Goal: Transaction & Acquisition: Purchase product/service

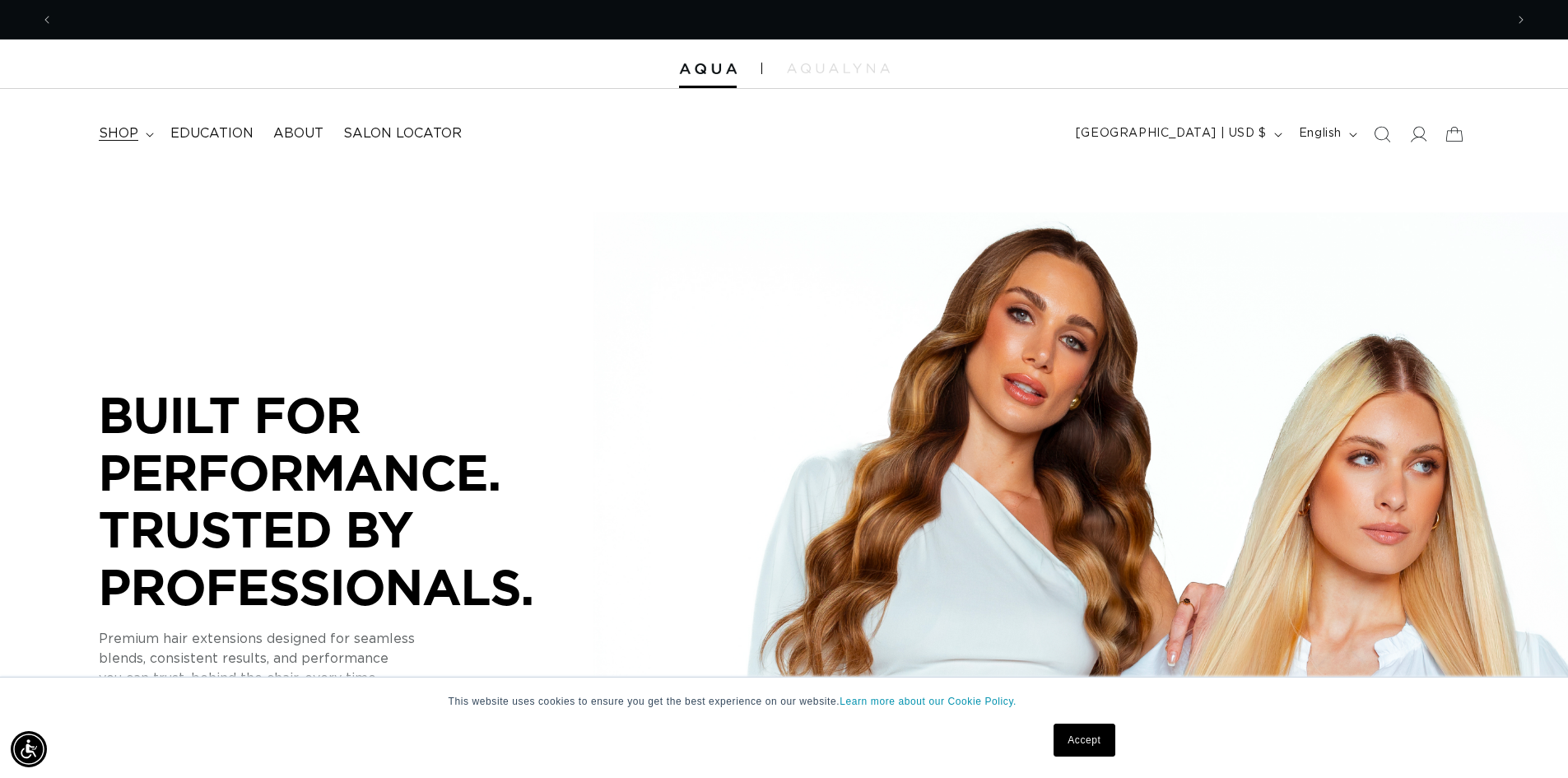
click at [116, 135] on span "shop" at bounding box center [118, 134] width 39 height 17
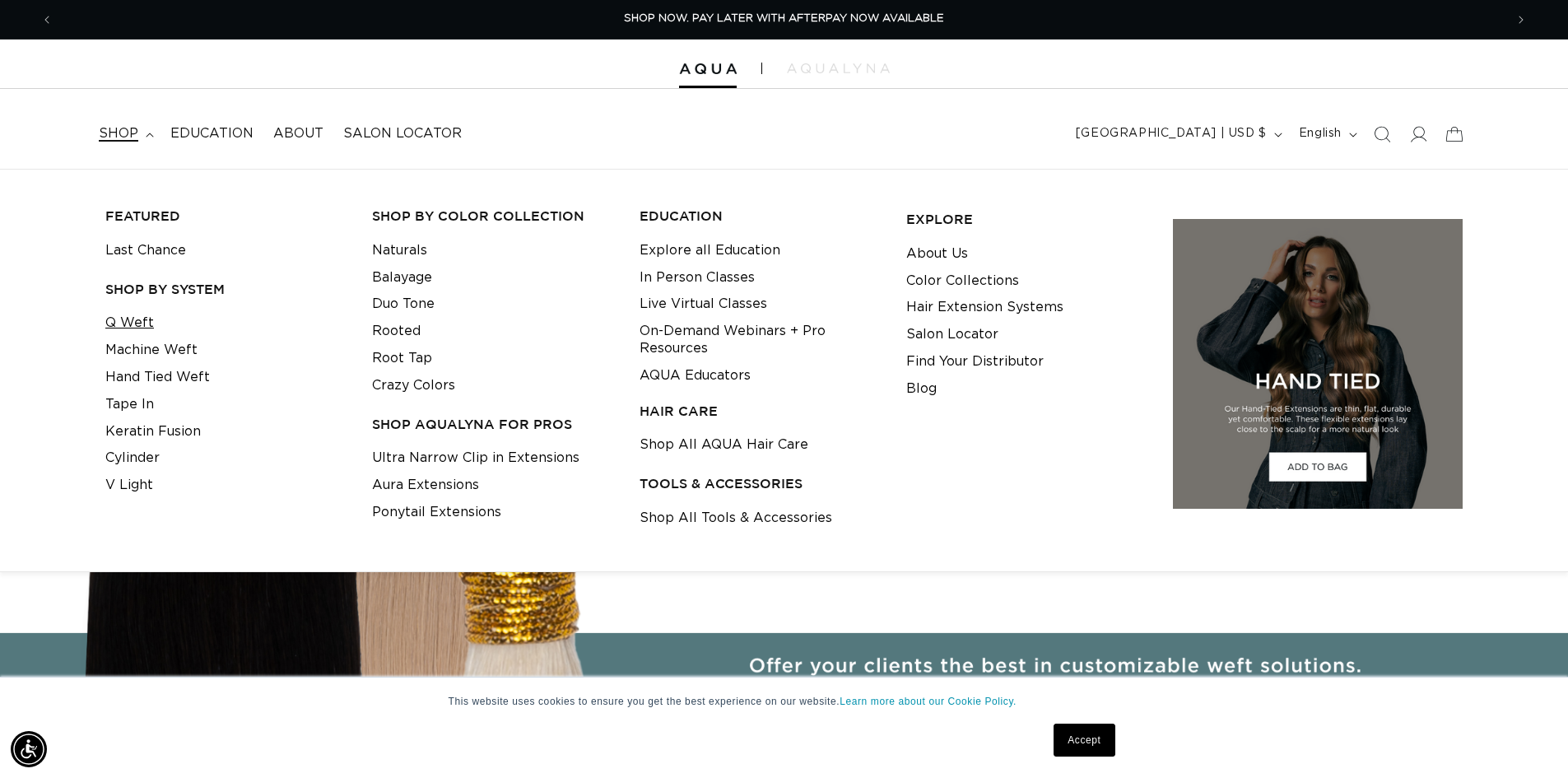
click at [127, 322] on link "Q Weft" at bounding box center [129, 323] width 49 height 27
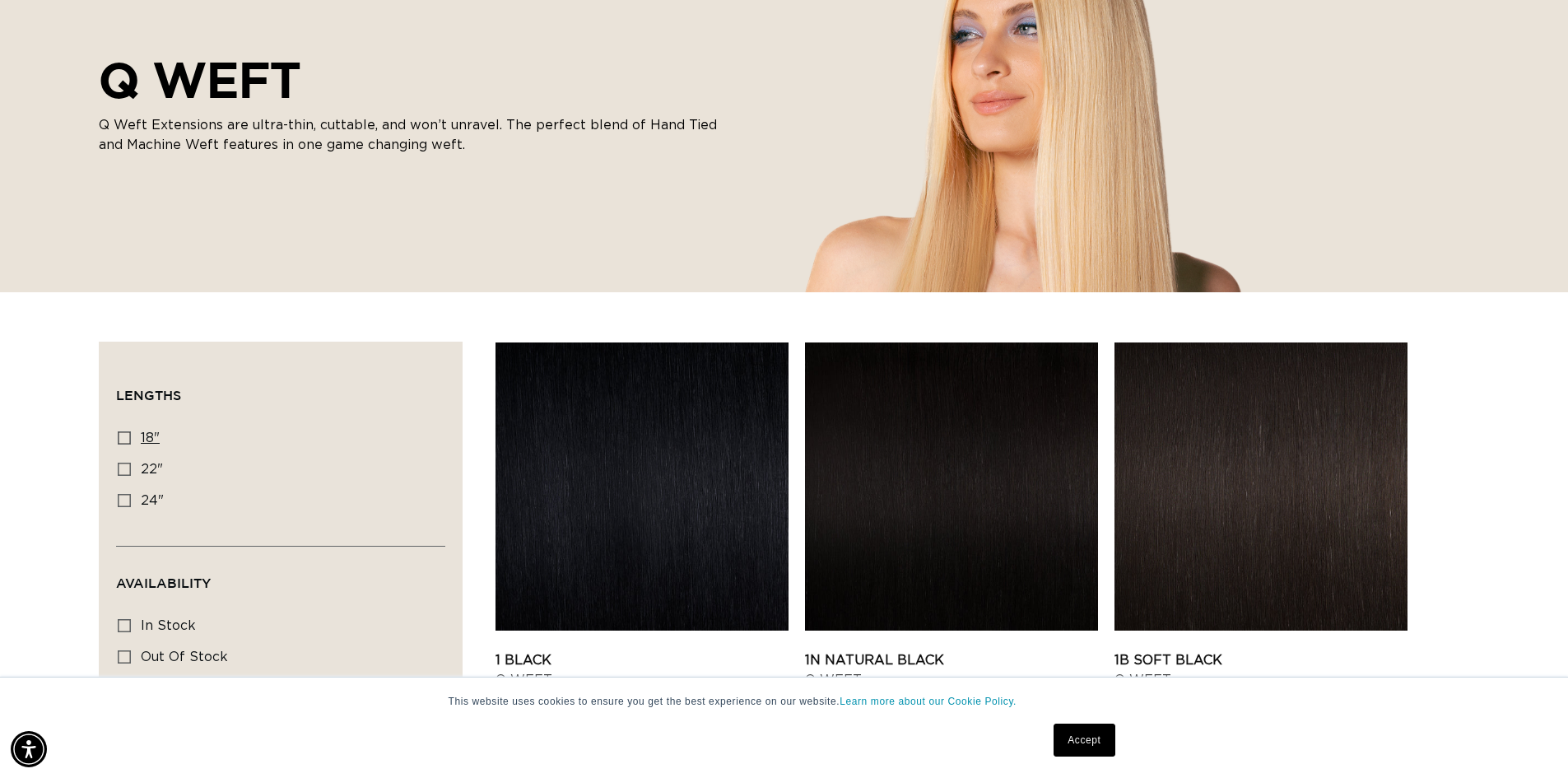
scroll to position [0, 2902]
click at [125, 433] on rect at bounding box center [124, 438] width 12 height 12
click at [125, 432] on input "18" 18" (5 products)" at bounding box center [125, 438] width 13 height 13
checkbox input "true"
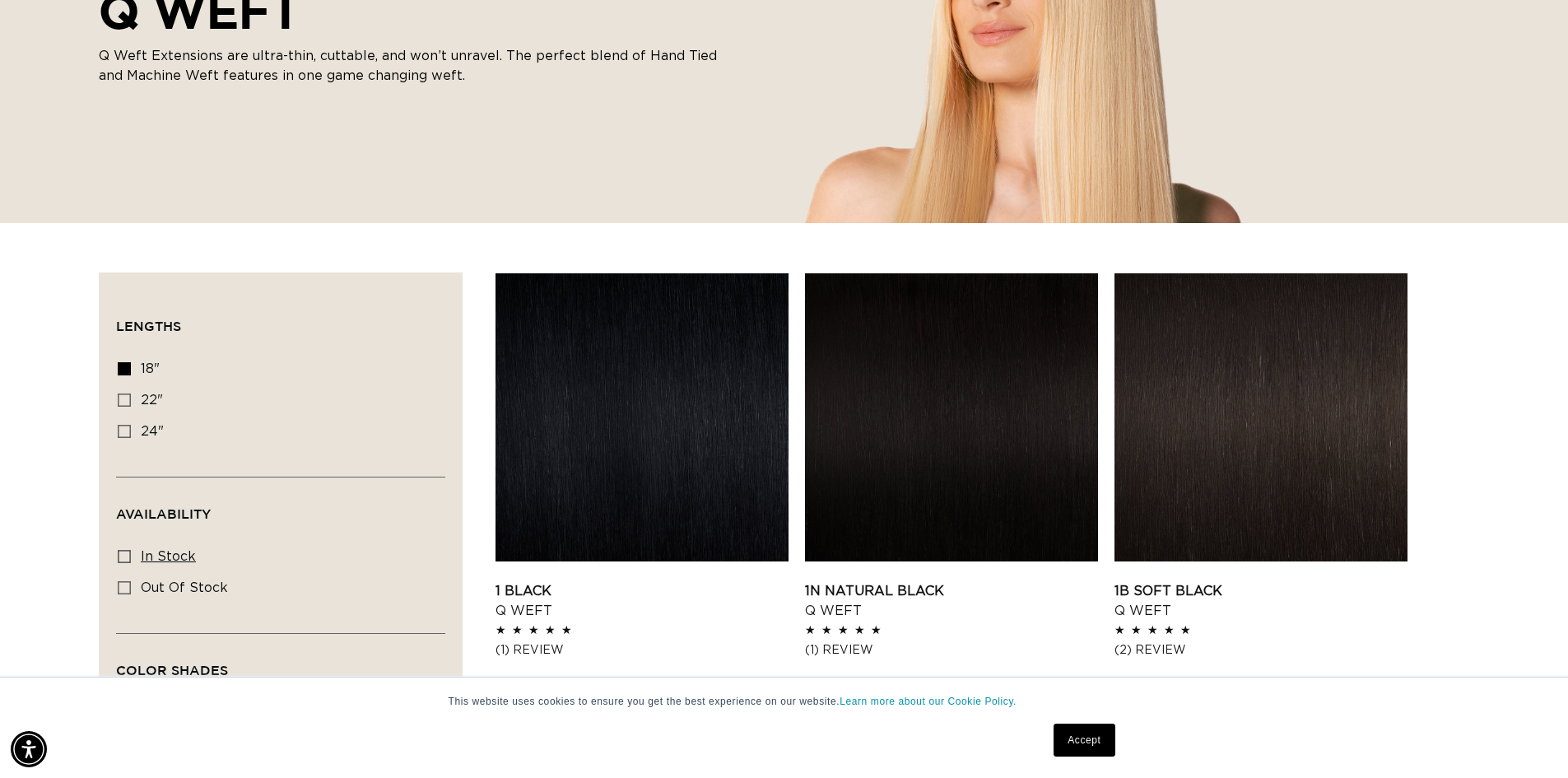
scroll to position [411, 0]
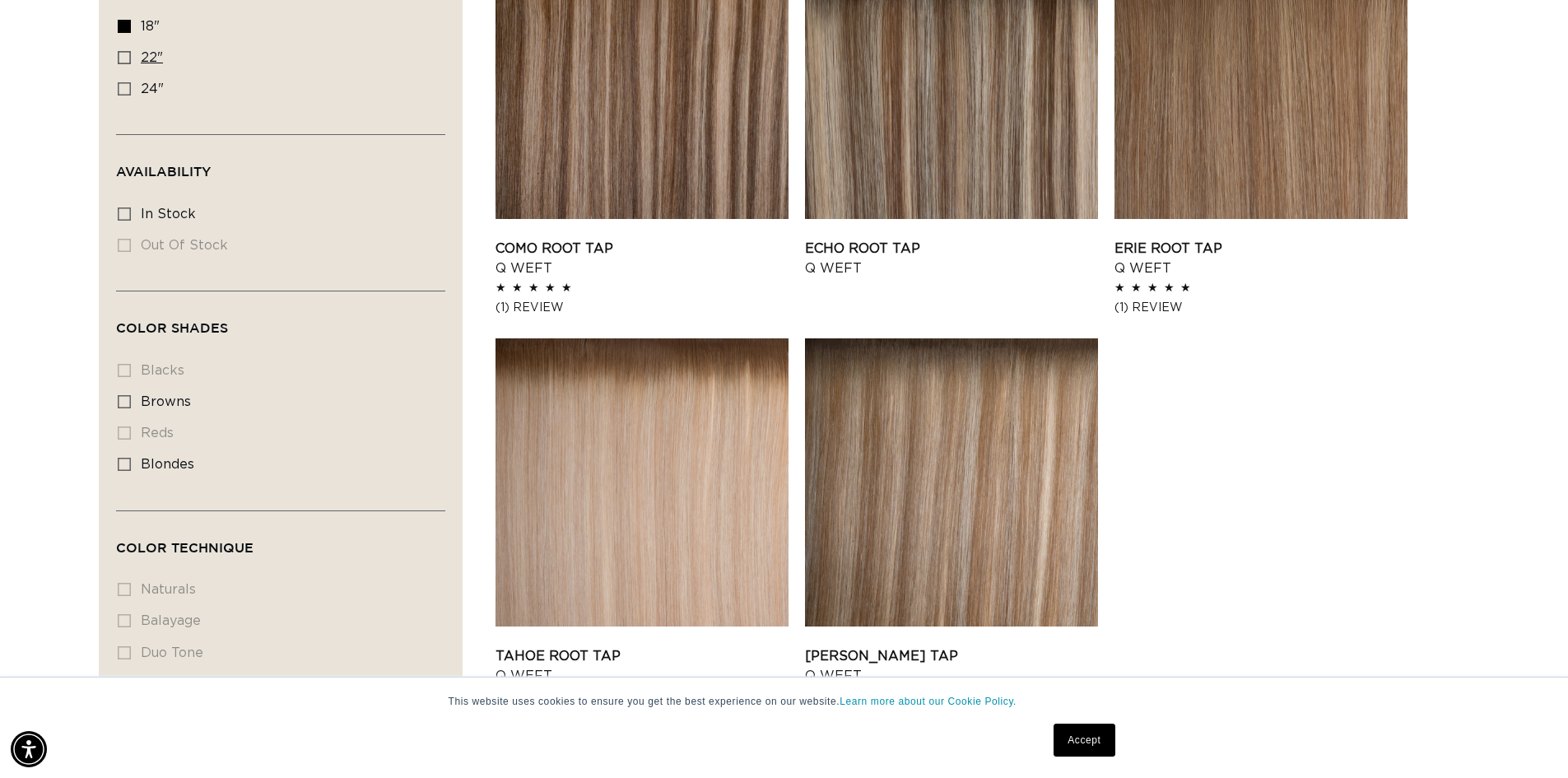
scroll to position [0, 1452]
click at [129, 28] on icon at bounding box center [125, 27] width 13 height 13
click at [129, 28] on input "18" 18" (5 products)" at bounding box center [125, 27] width 13 height 13
checkbox input "false"
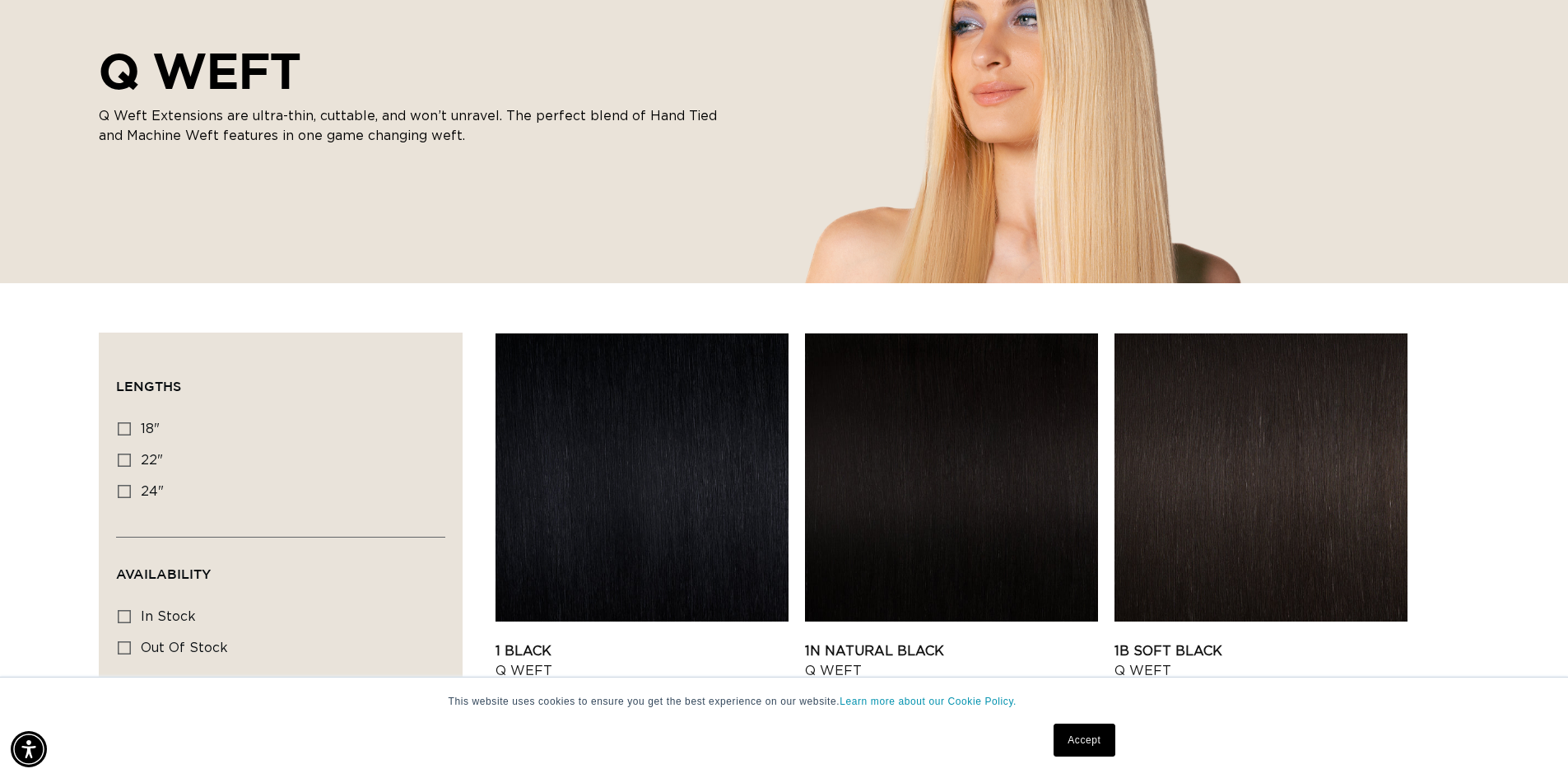
scroll to position [257, 0]
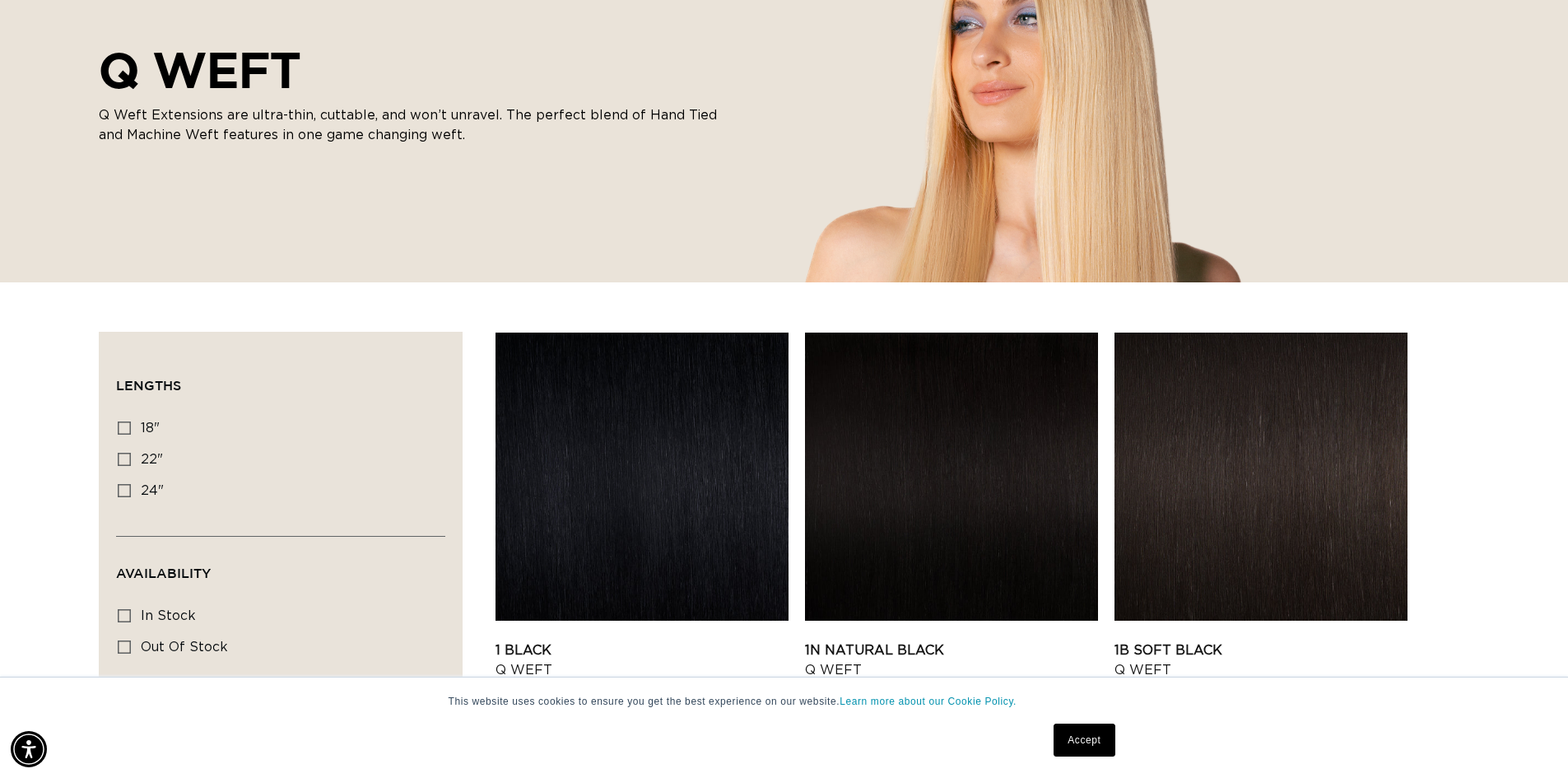
click at [1098, 740] on link "Accept" at bounding box center [1083, 740] width 61 height 33
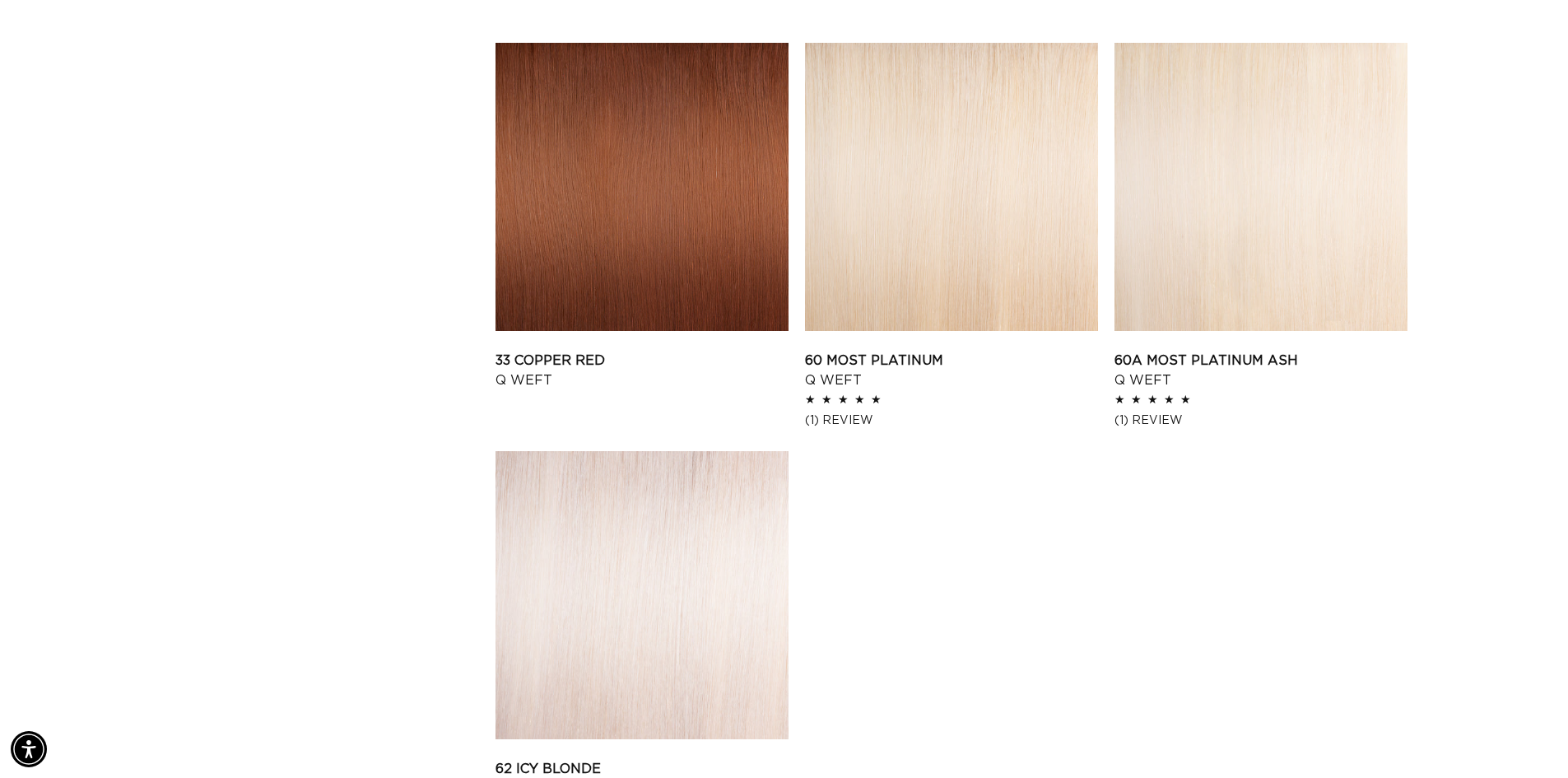
scroll to position [0, 0]
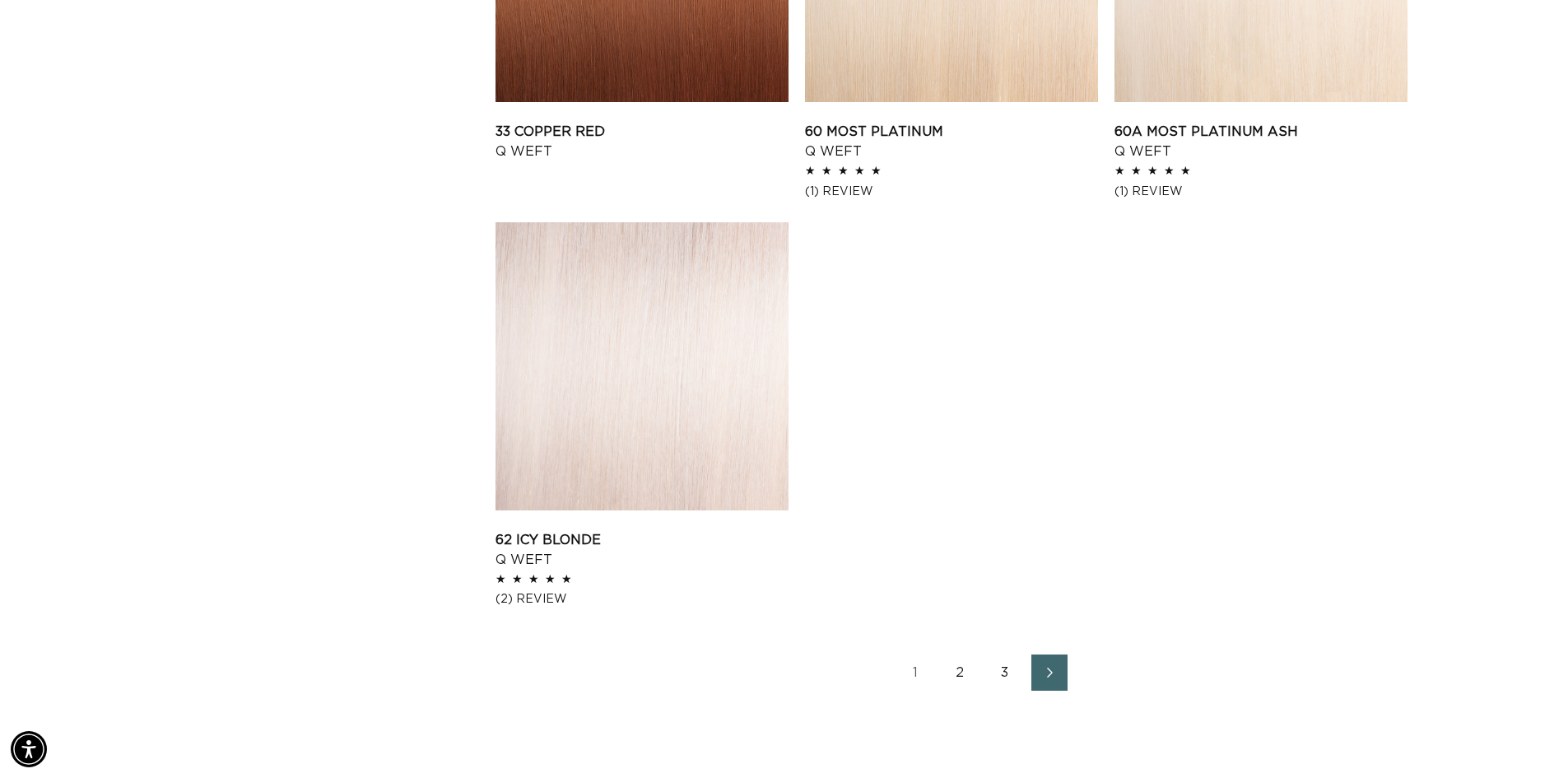
click at [964, 675] on link "2" at bounding box center [961, 674] width 37 height 37
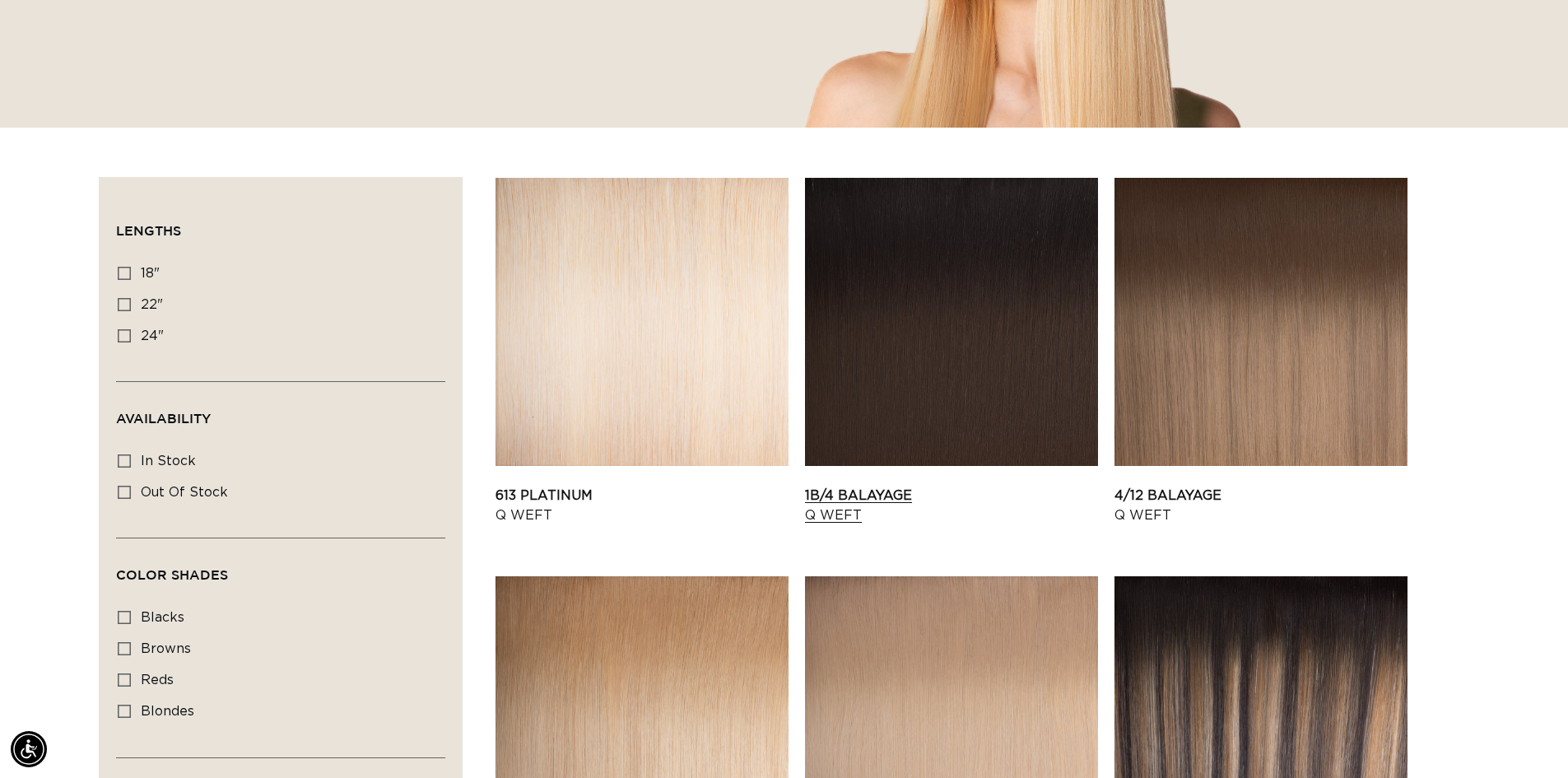
scroll to position [0, 1452]
click at [851, 490] on link "1B/4 Balayage Q Weft" at bounding box center [952, 505] width 293 height 39
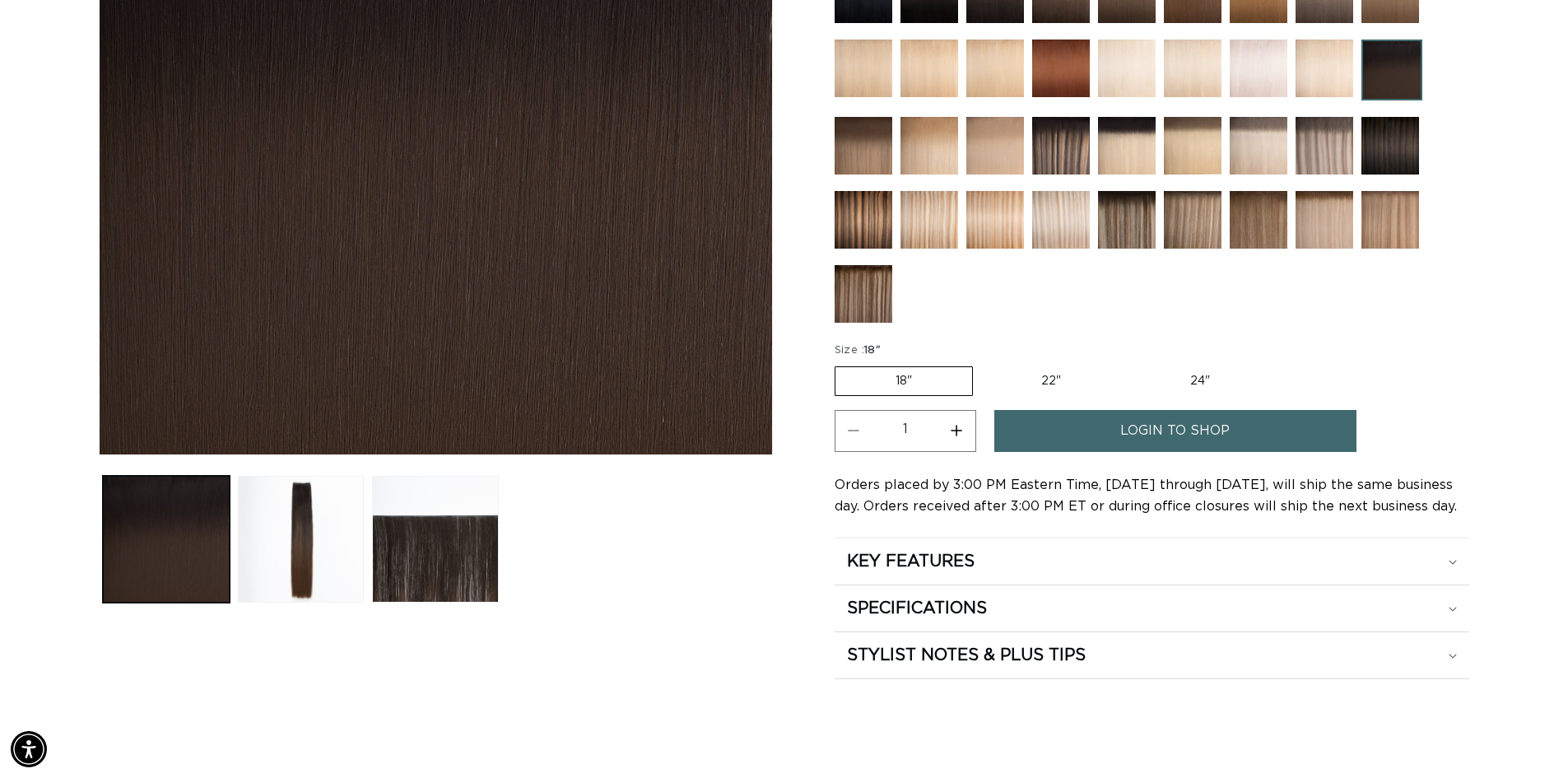
scroll to position [0, 1452]
click at [1096, 431] on link "login to shop" at bounding box center [1175, 432] width 362 height 42
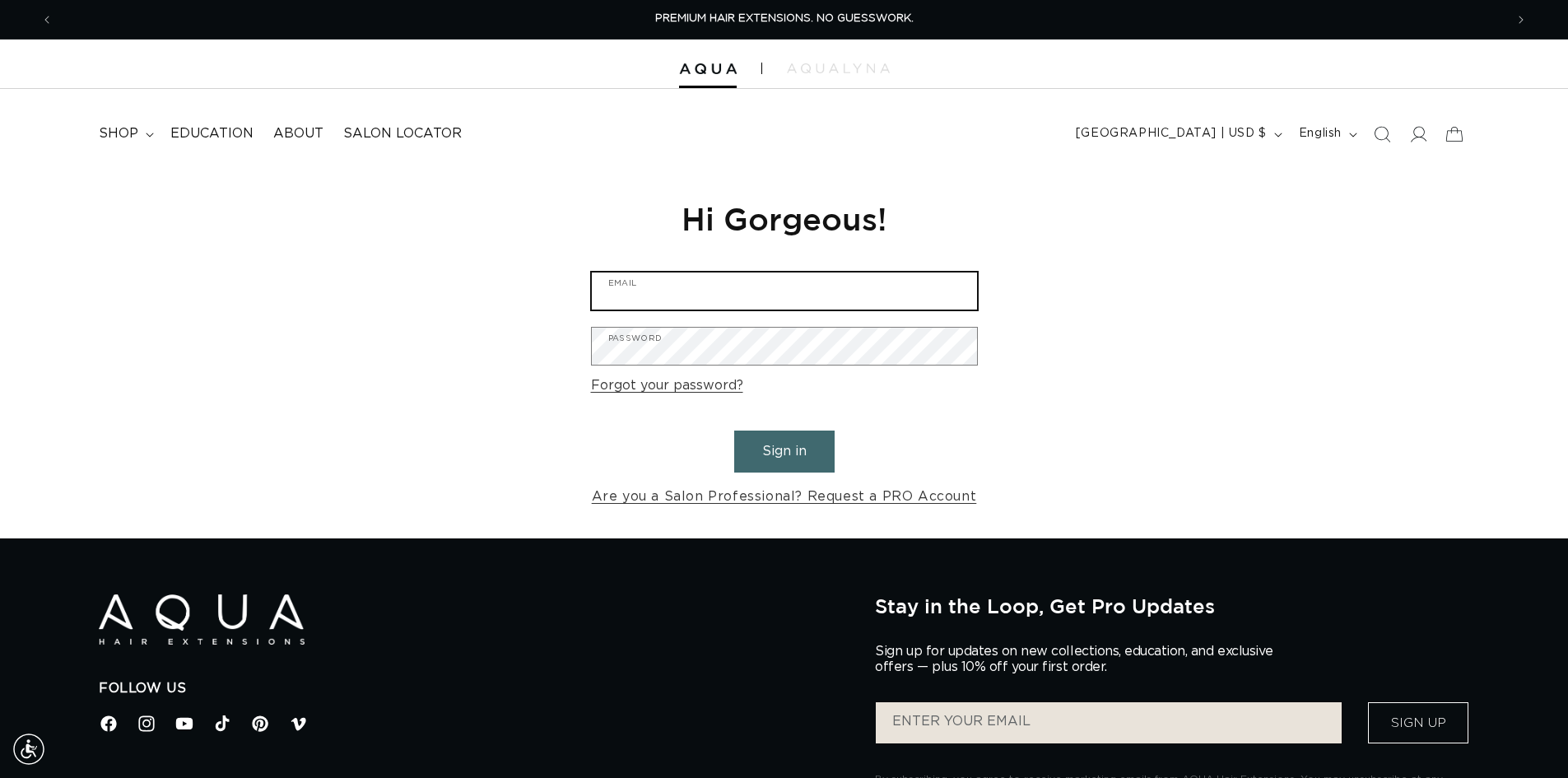
click at [670, 292] on input "Email" at bounding box center [784, 291] width 386 height 37
